Goal: Find specific page/section: Find specific page/section

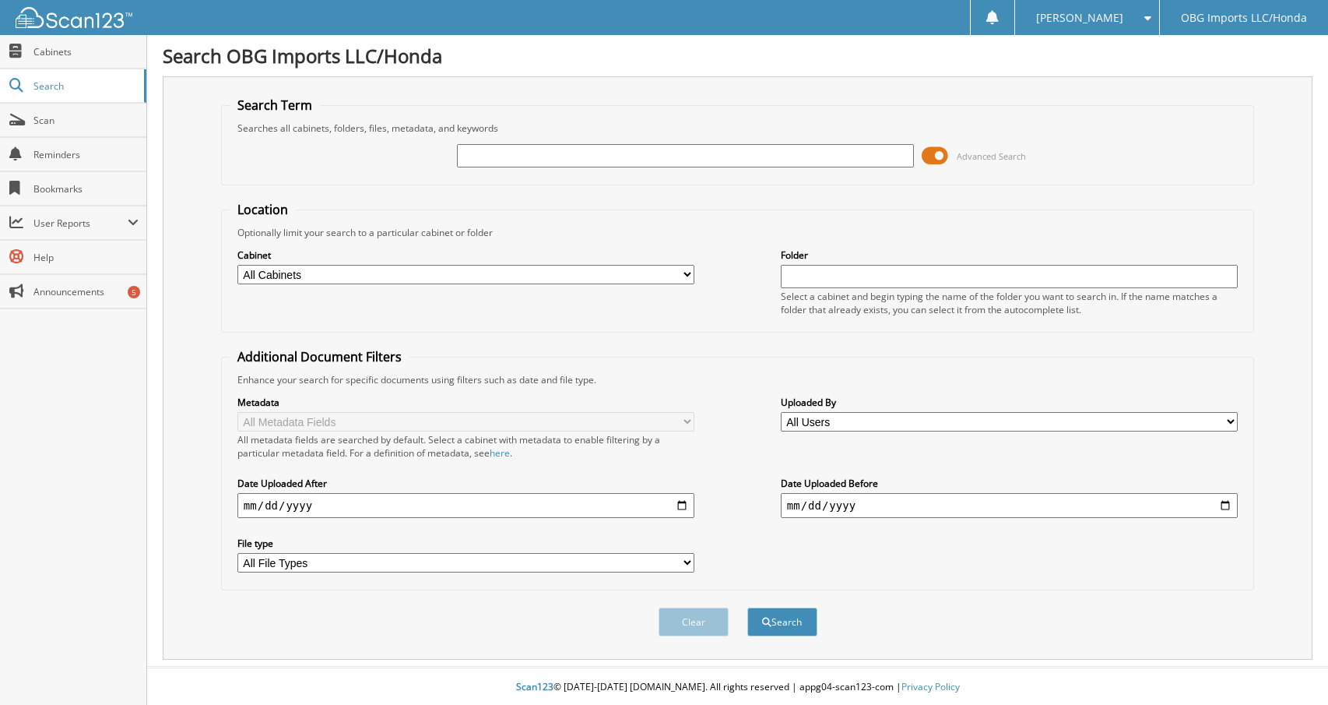
click at [470, 148] on input "text" at bounding box center [685, 155] width 457 height 23
type input "81720"
click at [747, 607] on button "Search" at bounding box center [782, 621] width 70 height 29
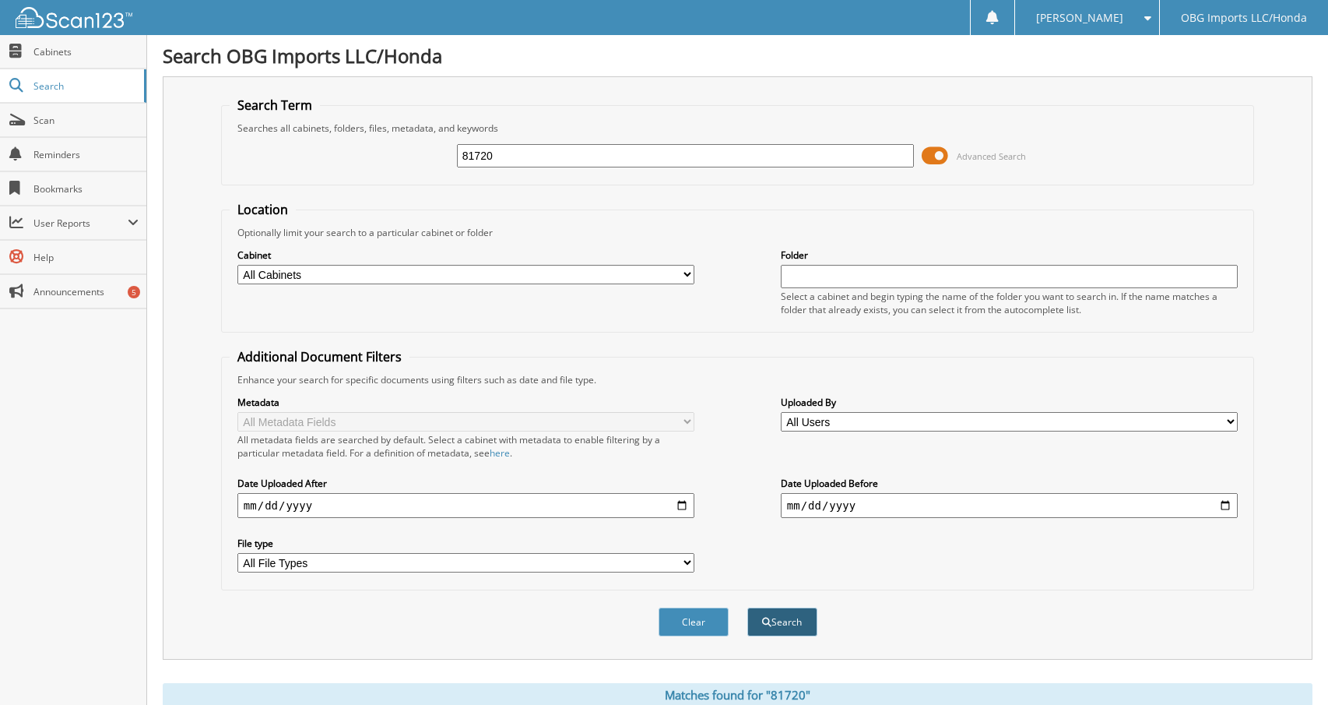
click at [790, 628] on button "Search" at bounding box center [782, 621] width 70 height 29
click at [76, 117] on span "Scan" at bounding box center [85, 120] width 105 height 13
